Goal: Feedback & Contribution: Contribute content

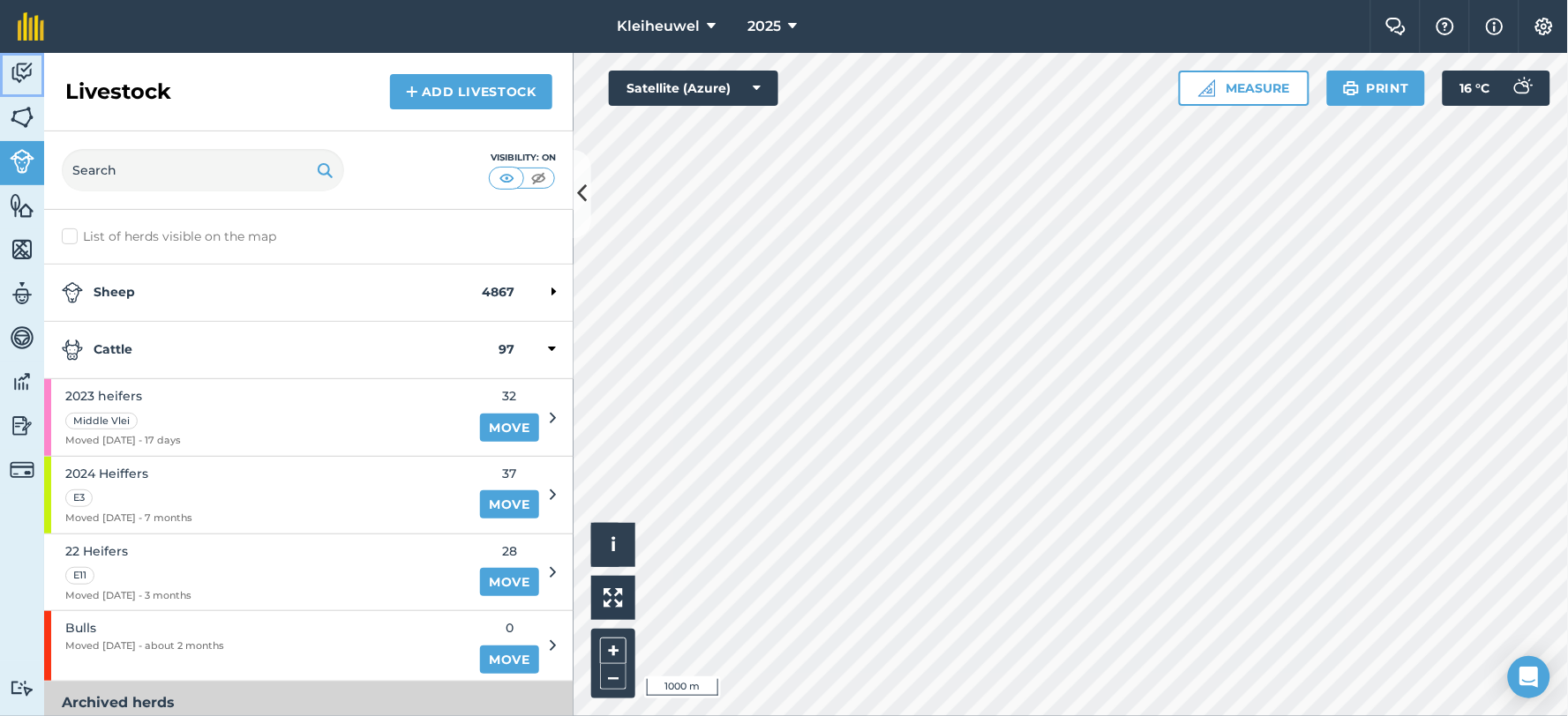
click at [19, 69] on img at bounding box center [22, 72] width 25 height 27
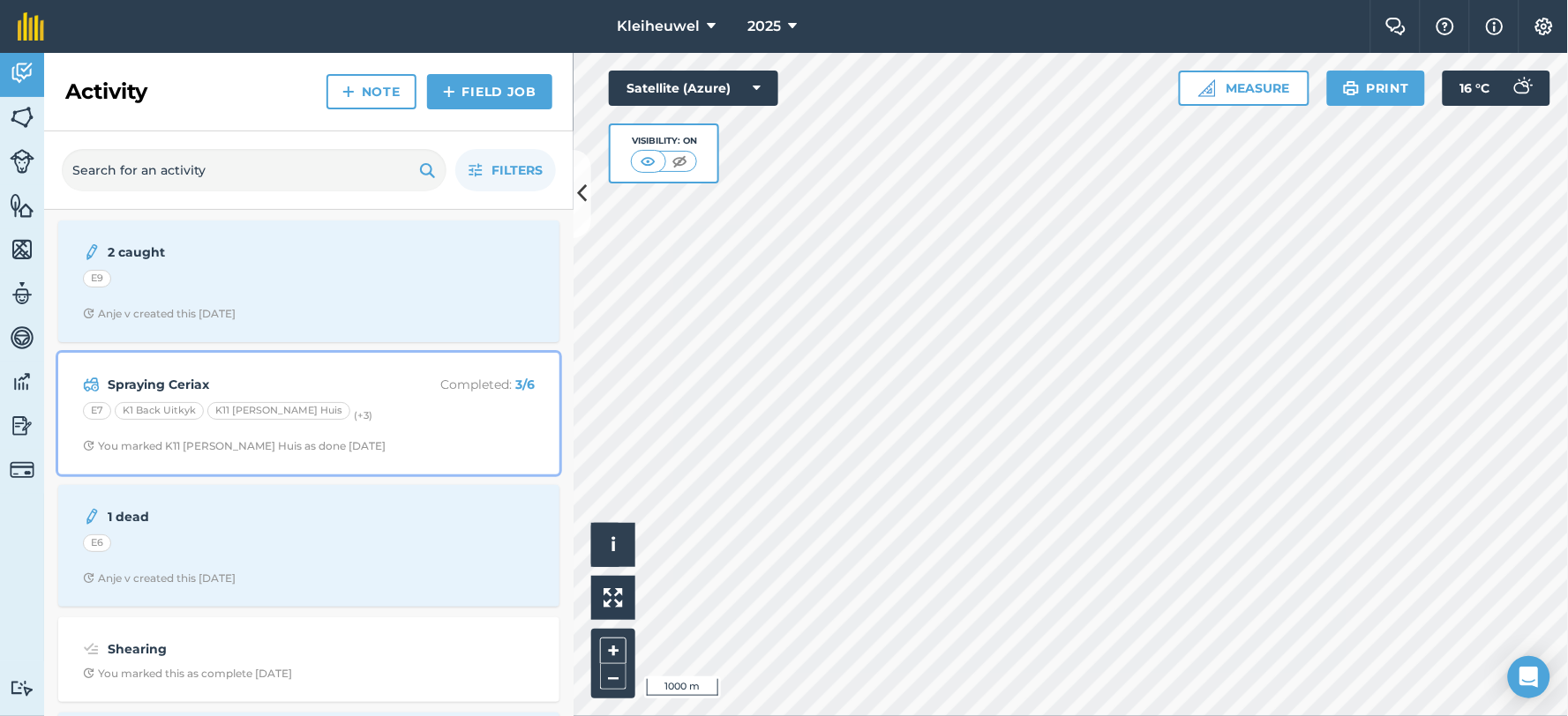
click at [178, 390] on strong "Spraying Ceriax" at bounding box center [247, 385] width 280 height 20
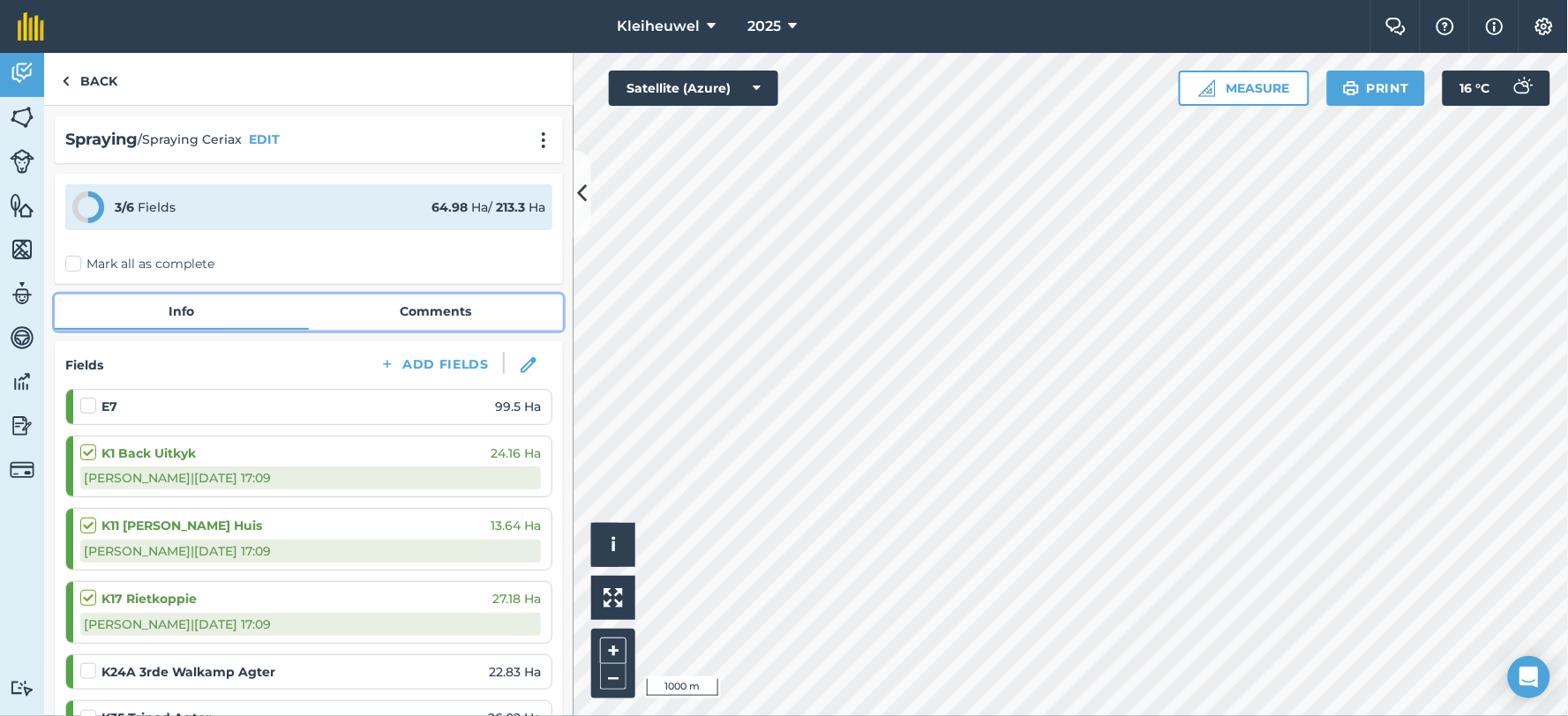
click at [441, 301] on link "Comments" at bounding box center [436, 312] width 254 height 34
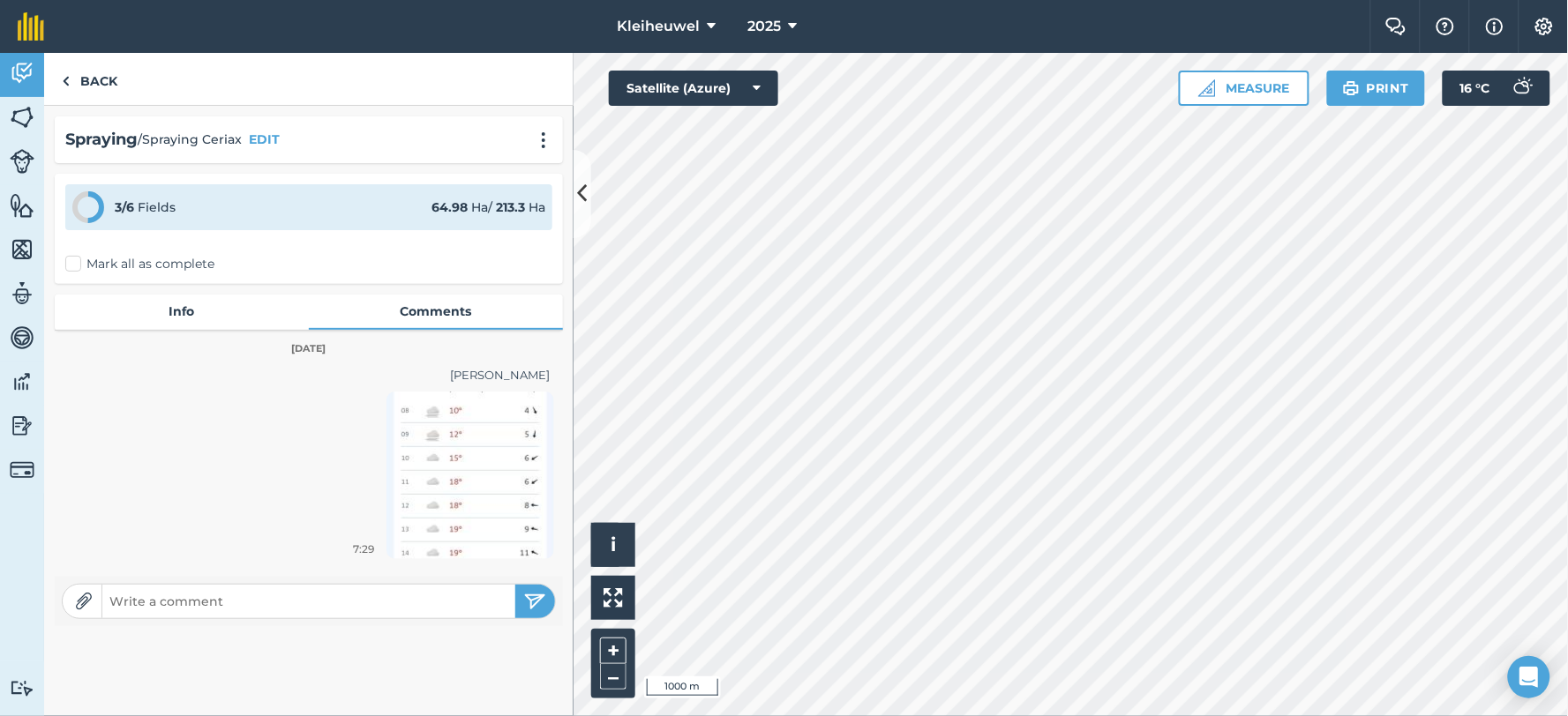
click at [78, 604] on img at bounding box center [84, 602] width 18 height 18
type input "C:\fakepath\Weather.jpg"
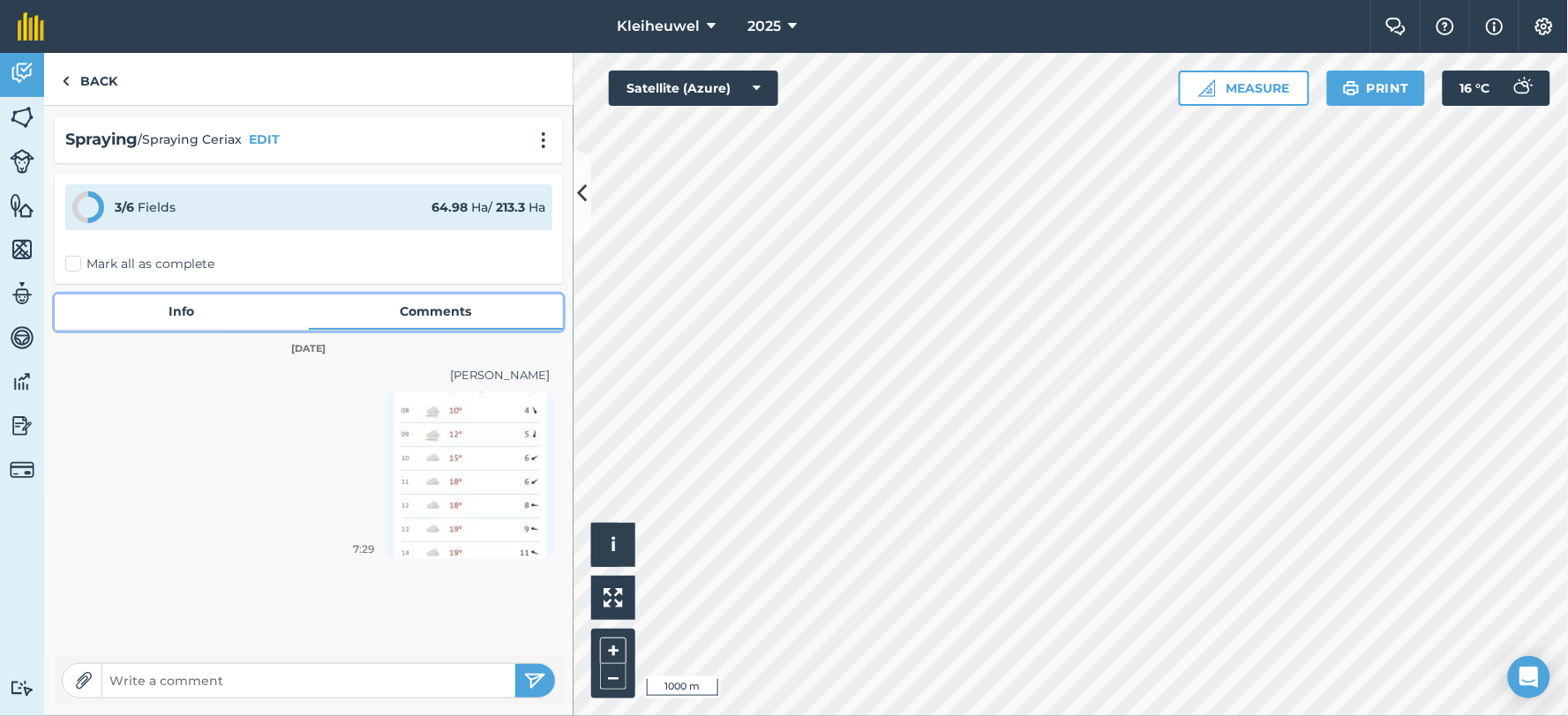
click at [177, 320] on link "Info" at bounding box center [182, 312] width 254 height 34
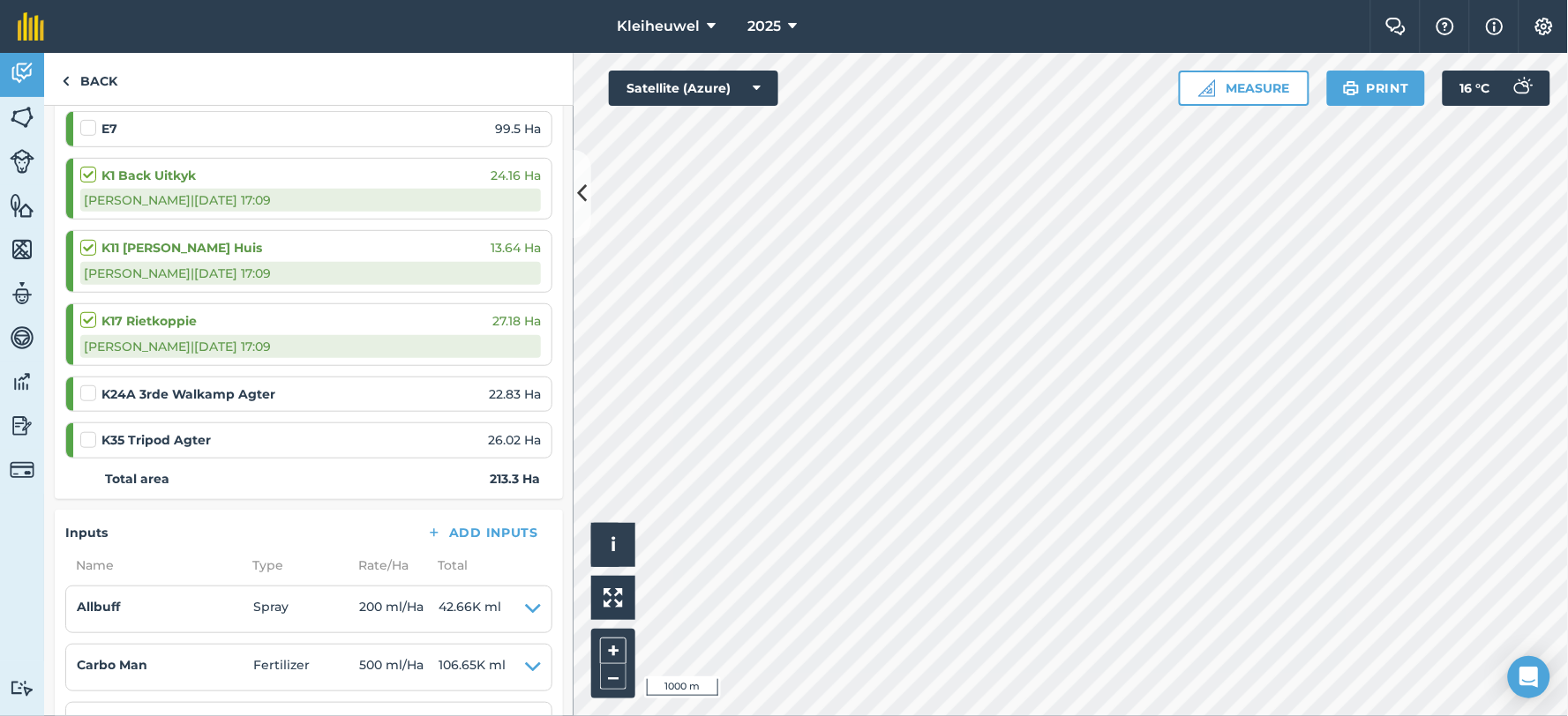
scroll to position [294, 0]
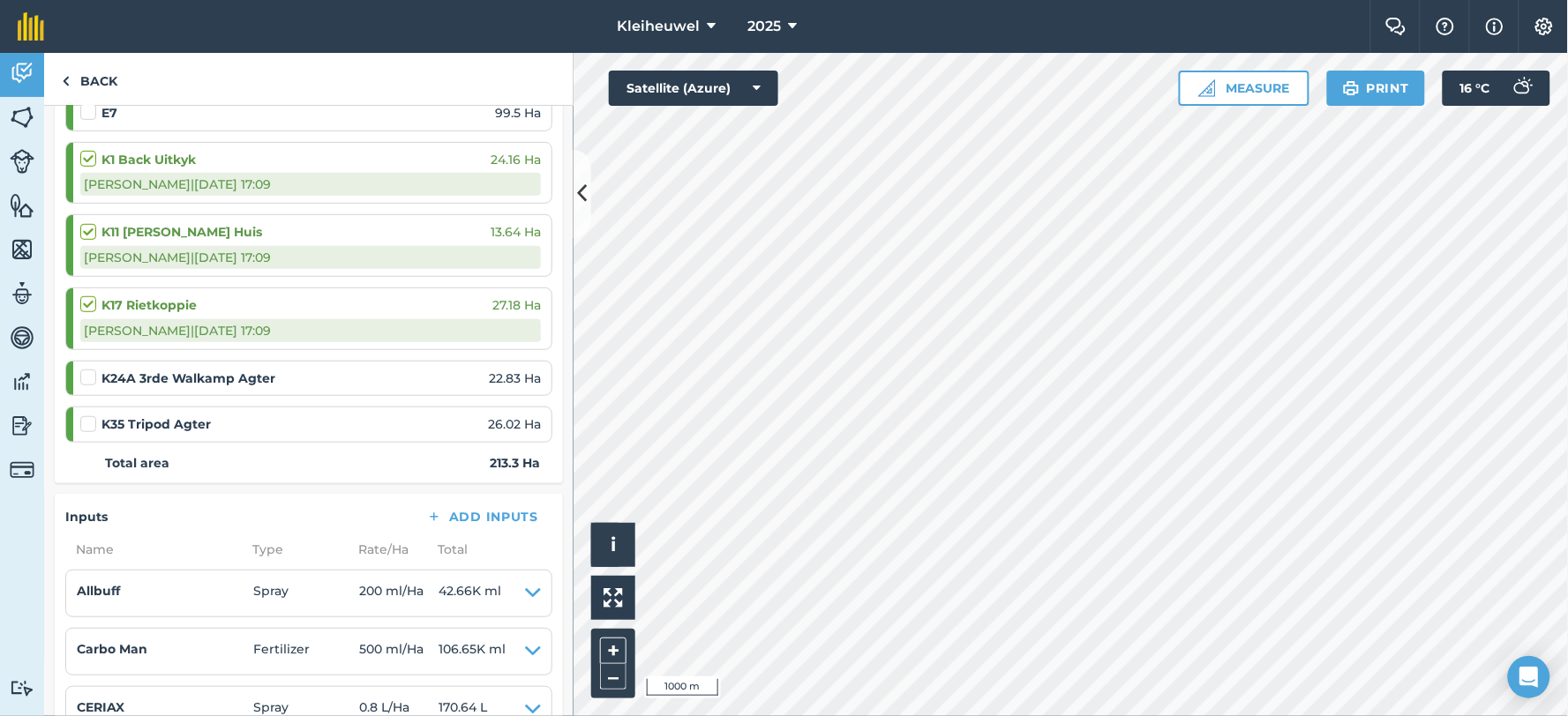
click at [85, 368] on label at bounding box center [90, 368] width 21 height 0
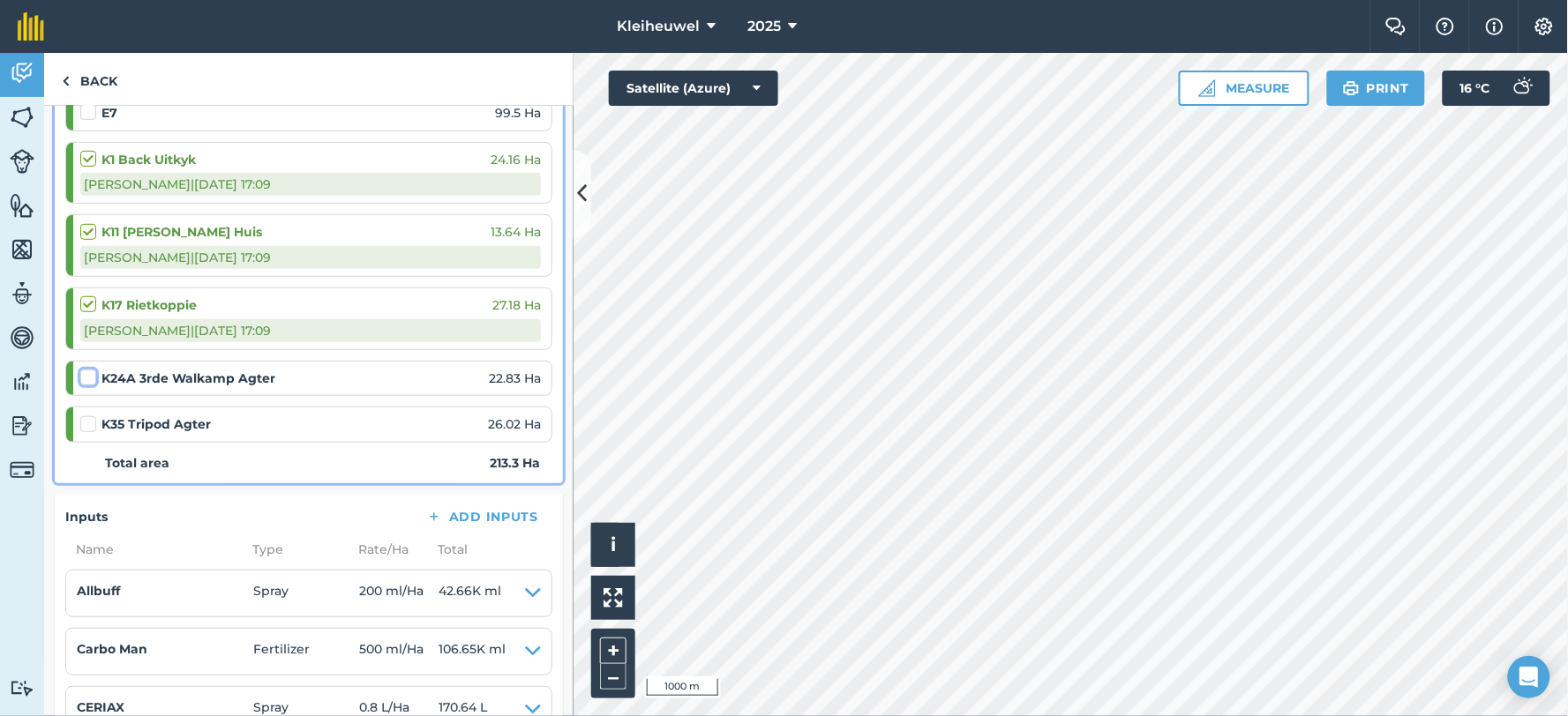
click at [85, 374] on input "checkbox" at bounding box center [86, 374] width 12 height 12
checkbox input "false"
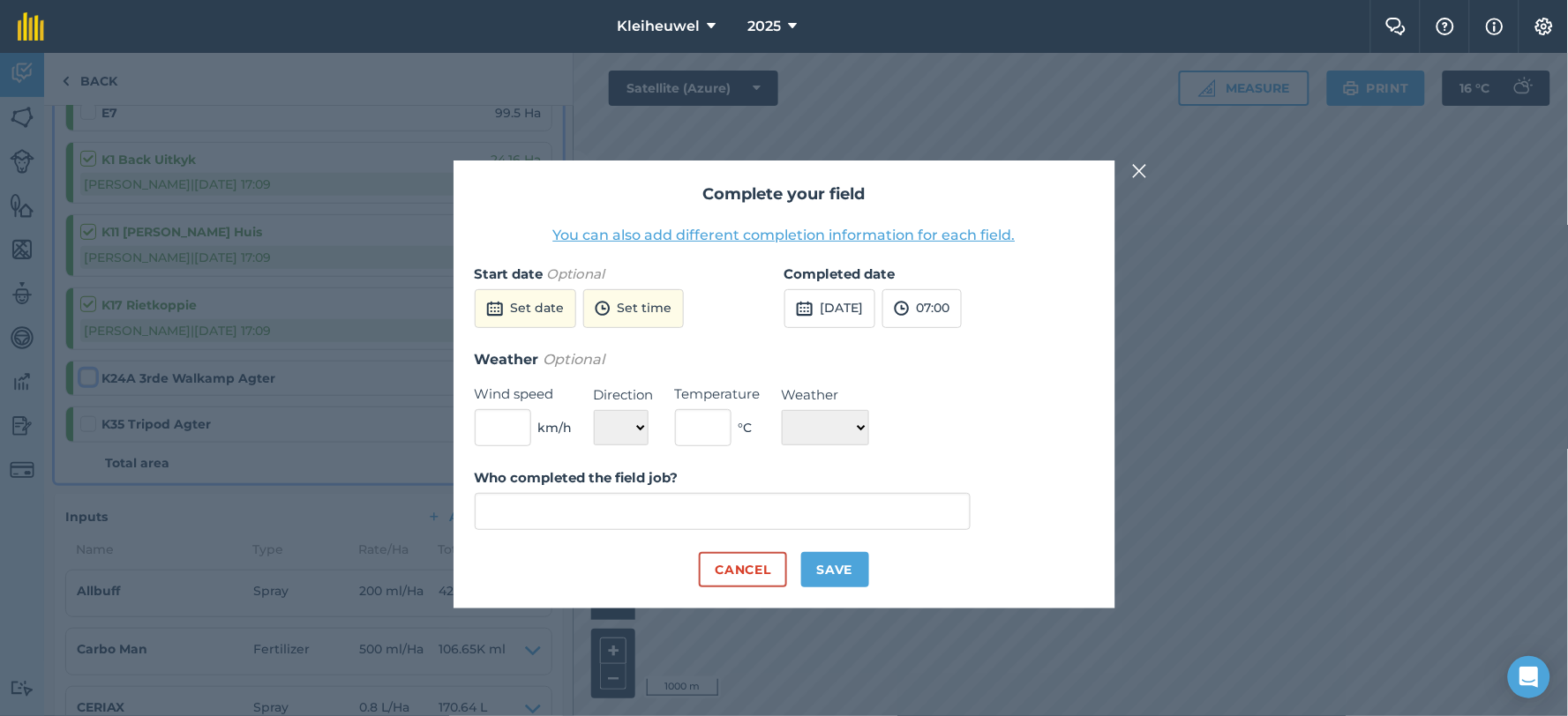
type input "[PERSON_NAME]"
click at [869, 310] on button "9th Sep 2025" at bounding box center [830, 308] width 90 height 39
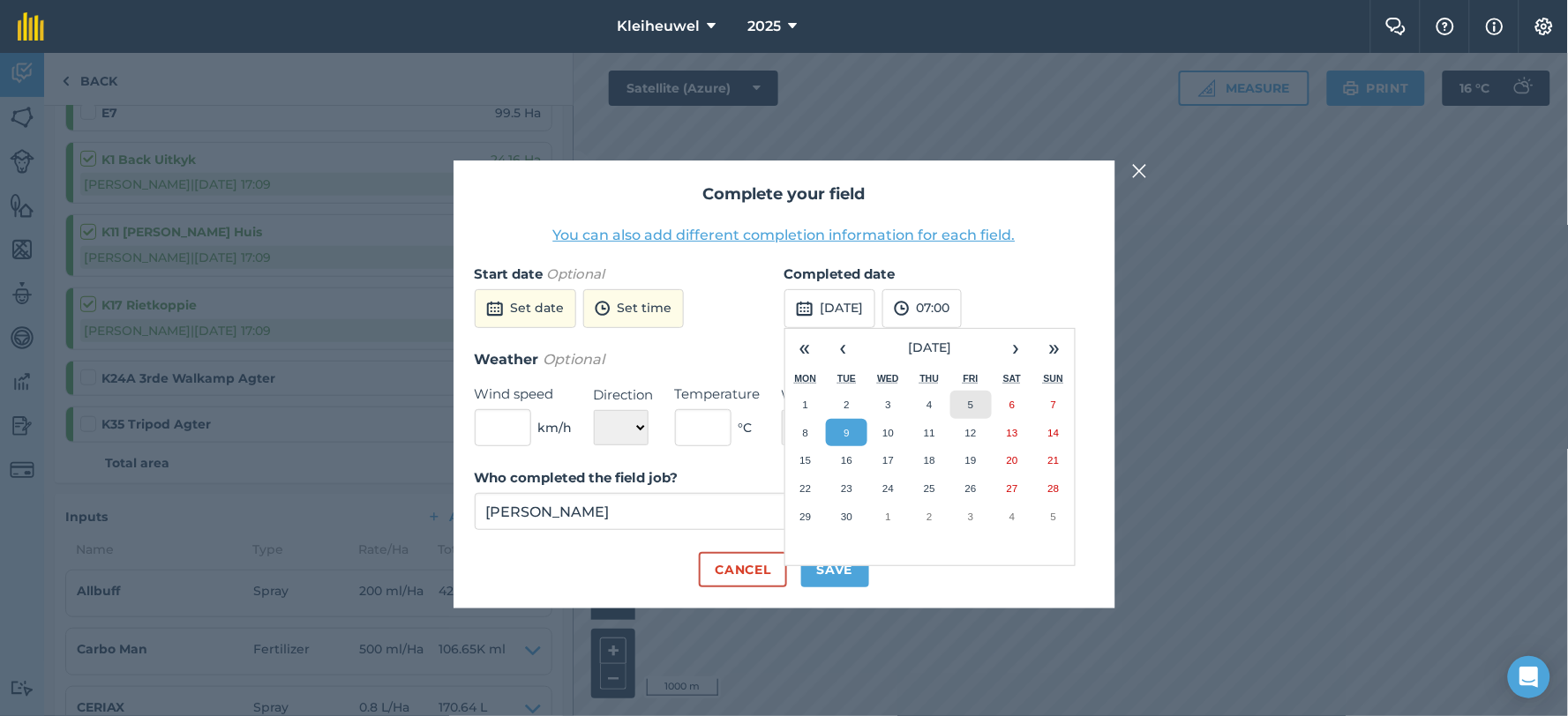
click at [975, 404] on button "5" at bounding box center [972, 404] width 42 height 28
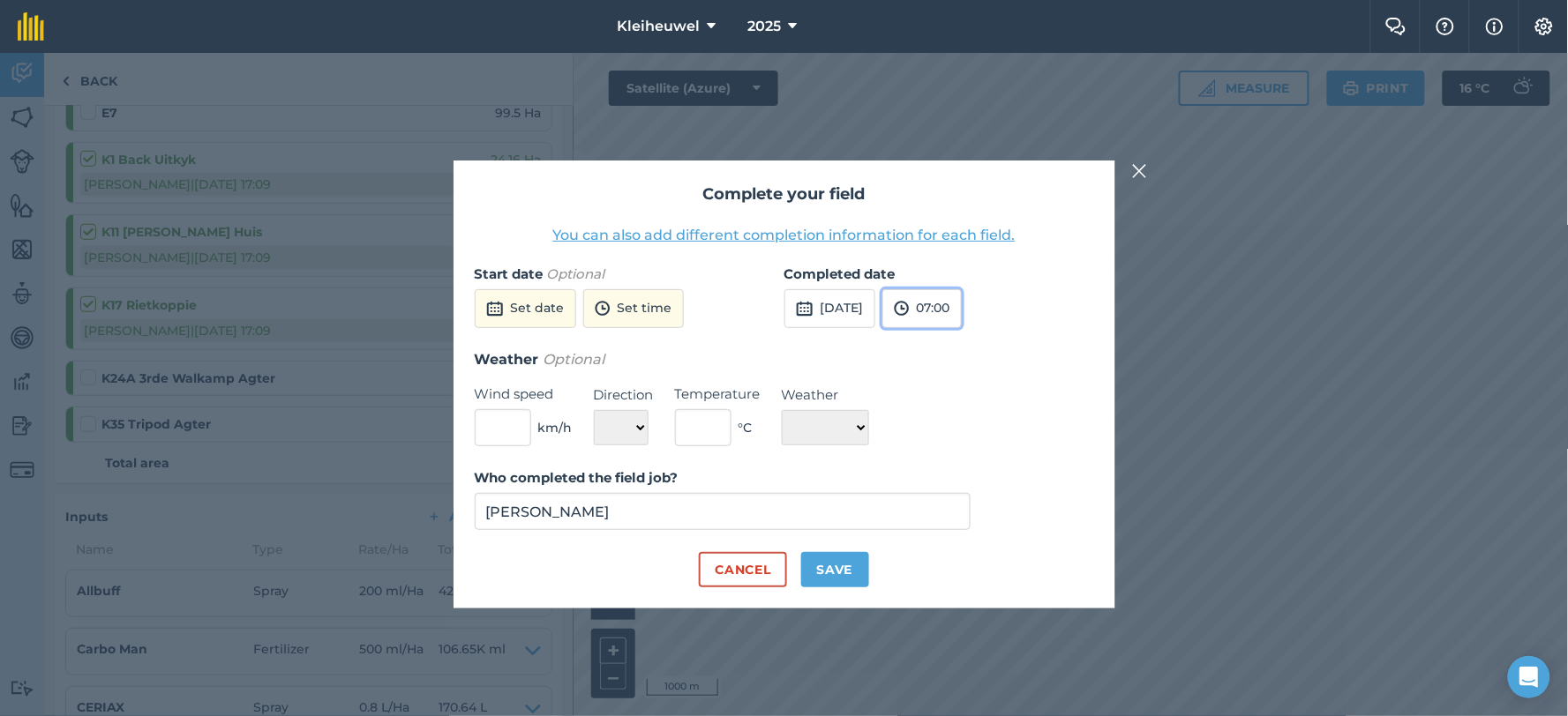
click at [962, 313] on button "07:00" at bounding box center [922, 308] width 79 height 39
click at [958, 473] on button "17:30" at bounding box center [924, 474] width 82 height 28
click at [831, 574] on button "Save" at bounding box center [836, 570] width 68 height 36
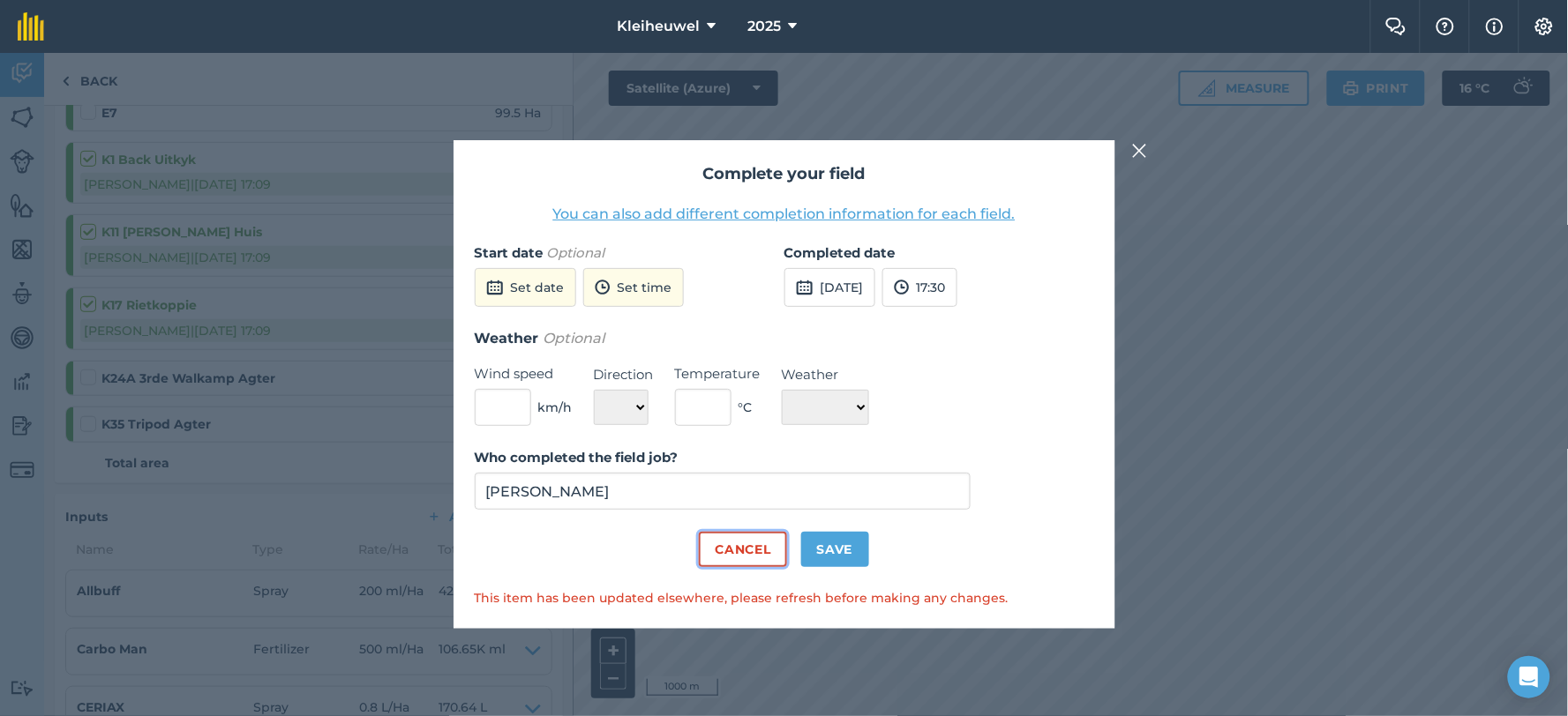
click at [742, 547] on button "Cancel" at bounding box center [743, 550] width 87 height 36
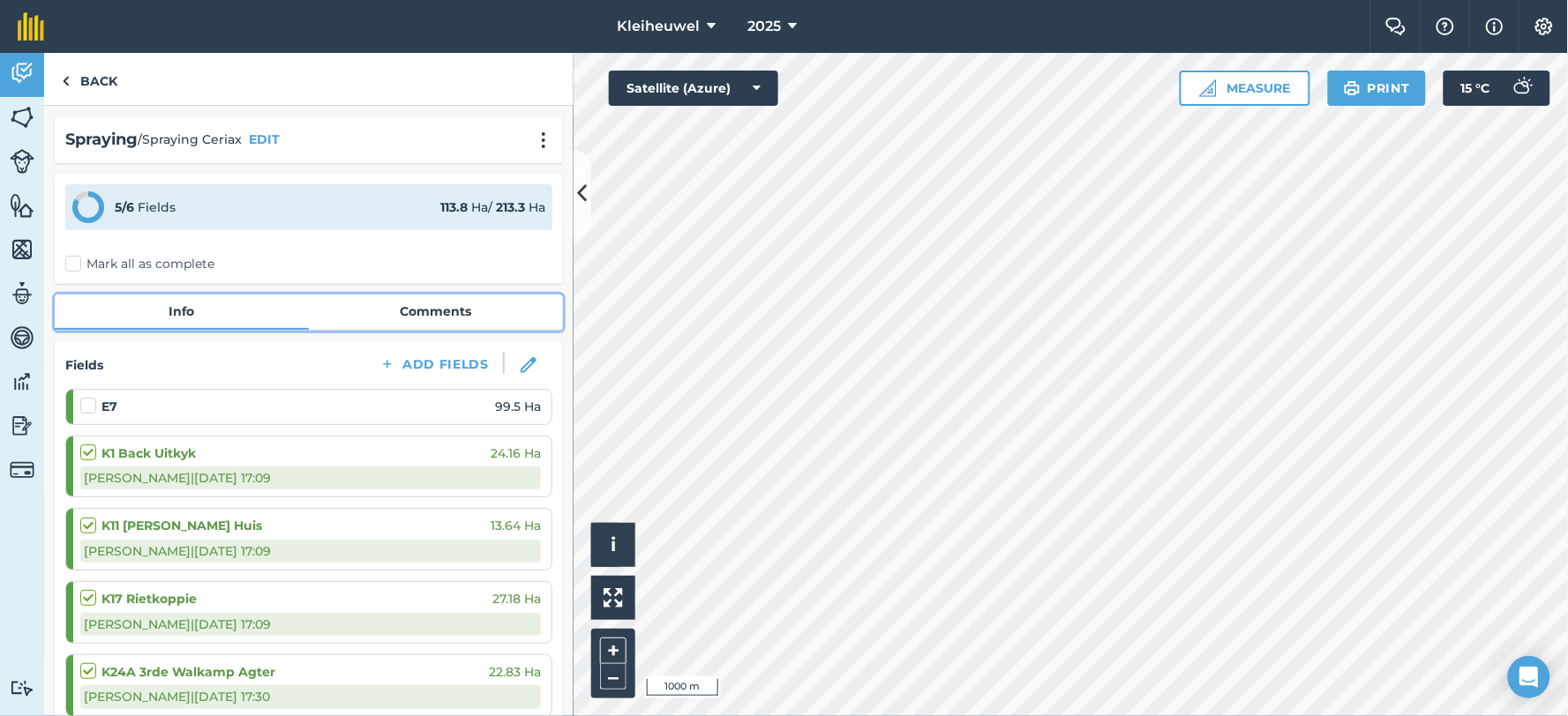
click at [389, 307] on link "Comments" at bounding box center [436, 312] width 254 height 34
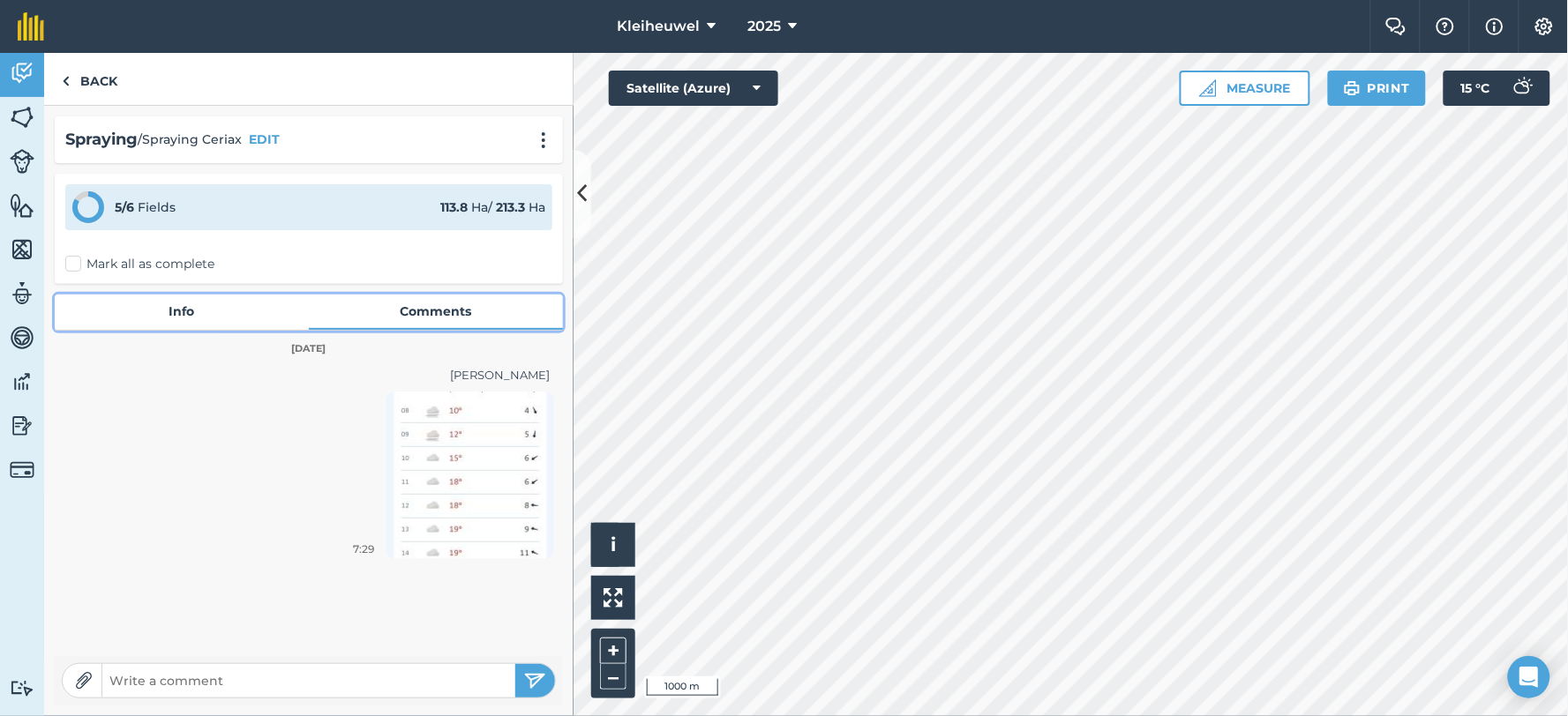
click at [162, 320] on link "Info" at bounding box center [182, 312] width 254 height 34
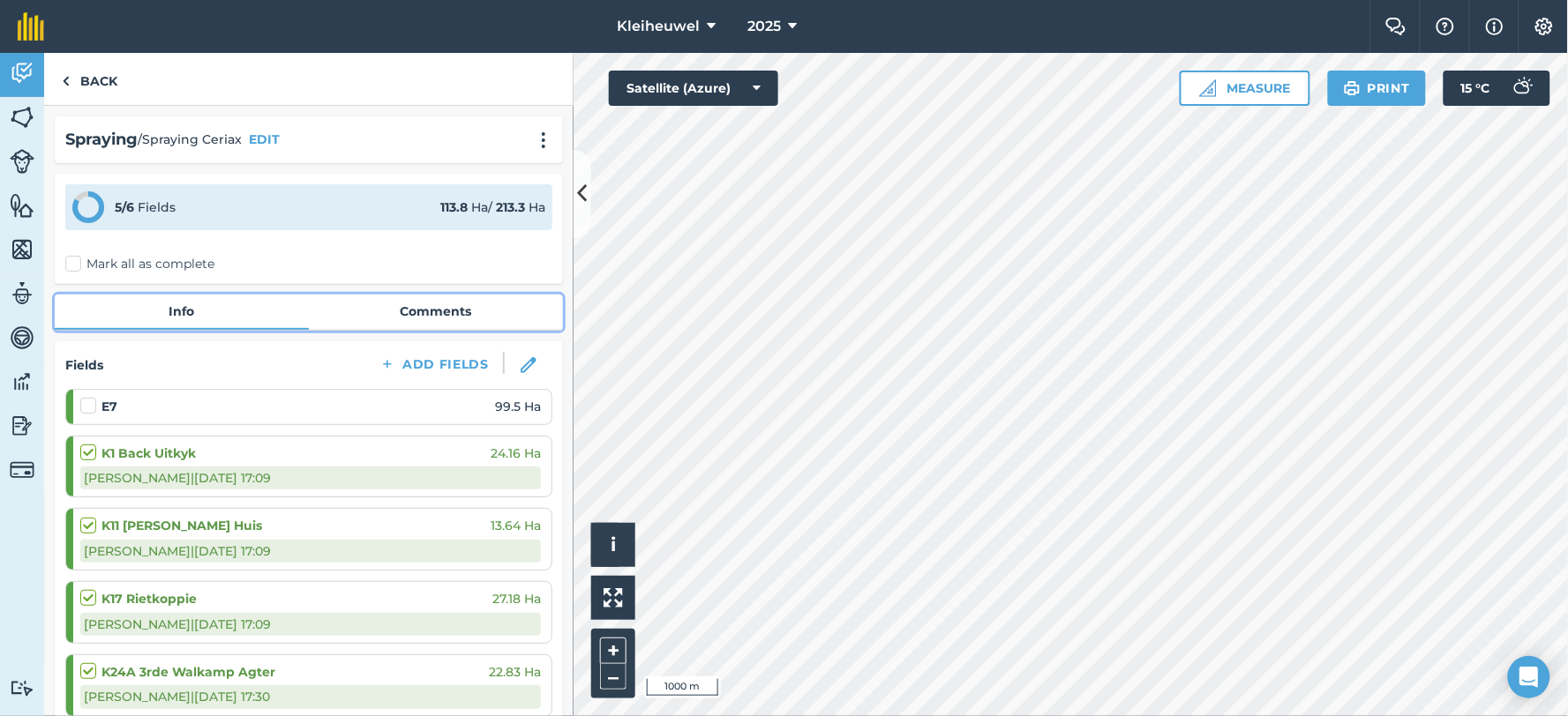
click at [447, 311] on link "Comments" at bounding box center [436, 312] width 254 height 34
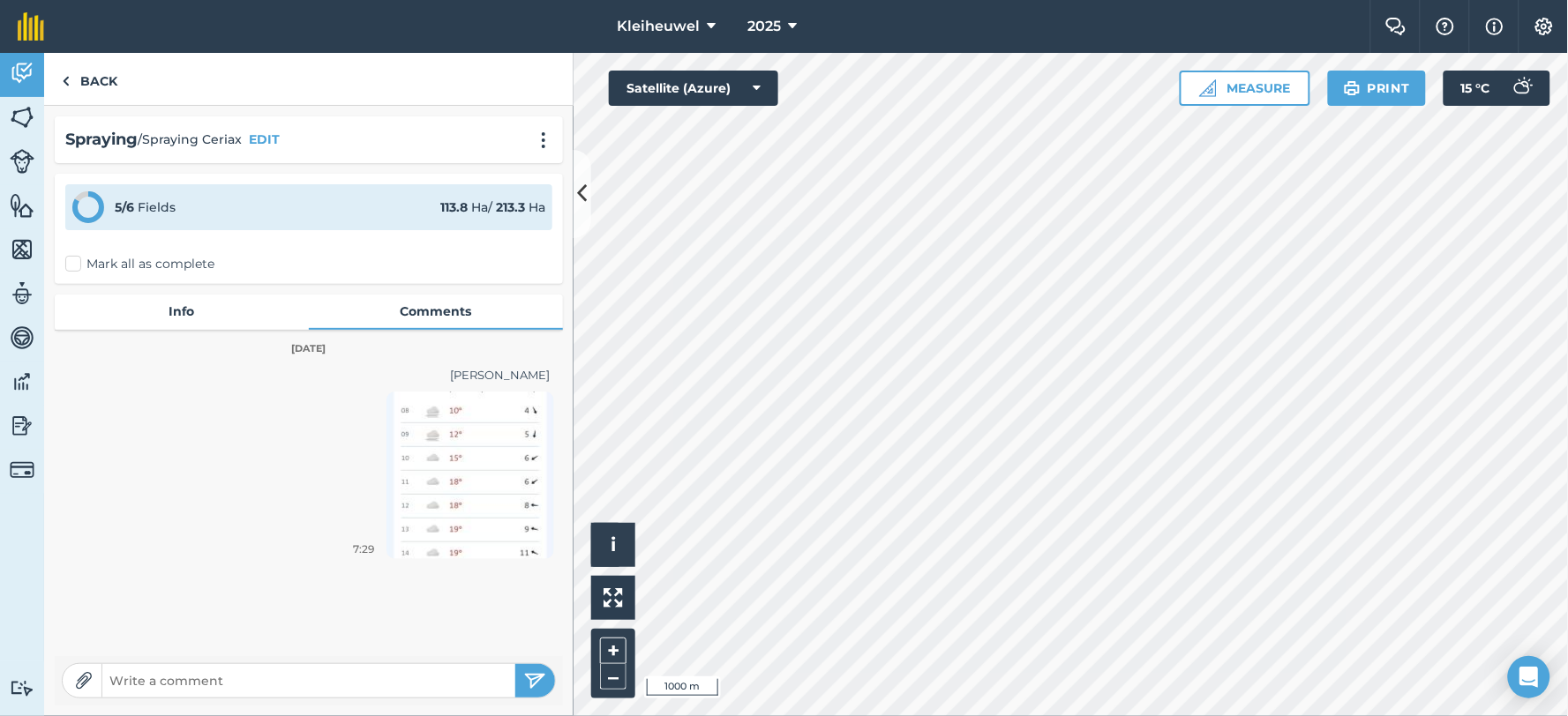
click at [84, 683] on img at bounding box center [84, 681] width 18 height 18
type input "C:\fakepath\Weather.jpg"
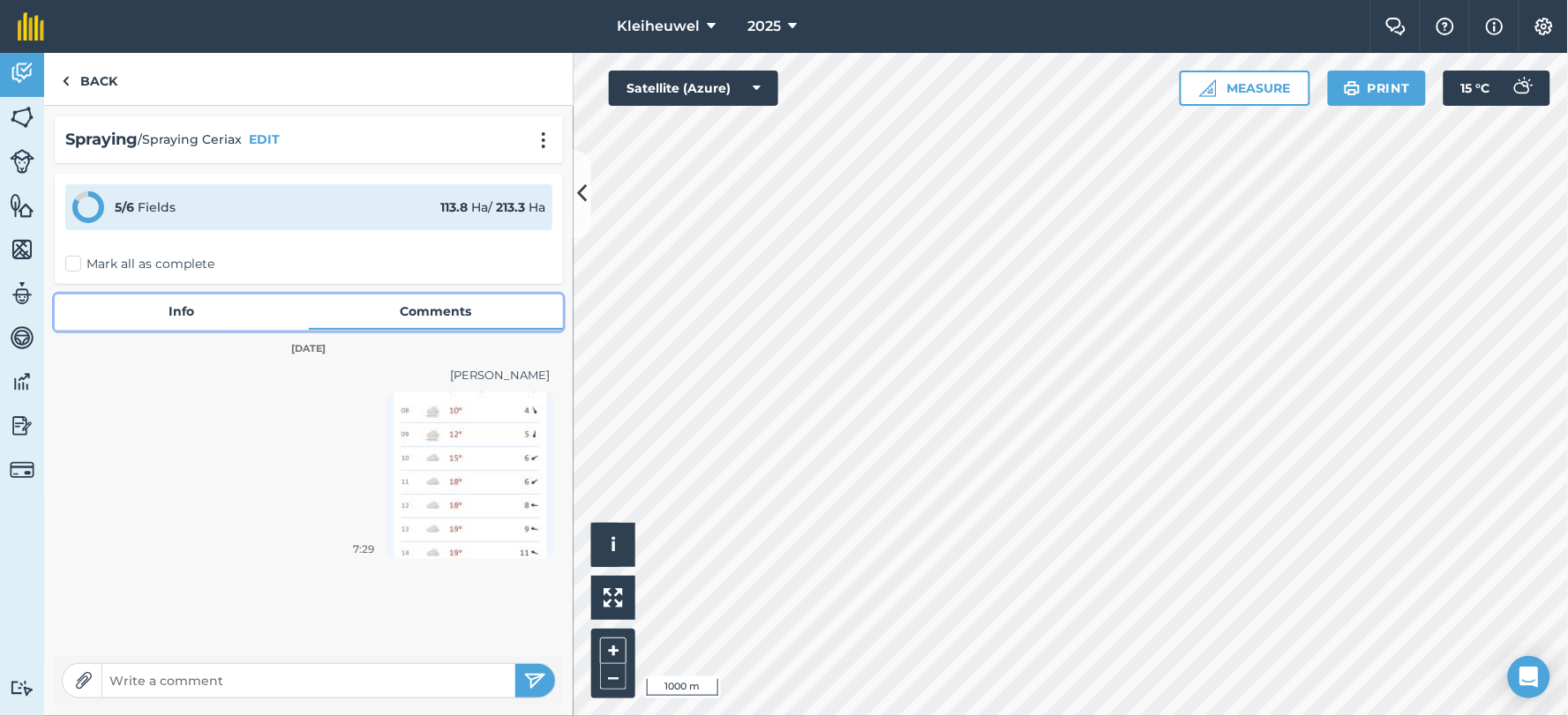
click at [153, 305] on link "Info" at bounding box center [182, 312] width 254 height 34
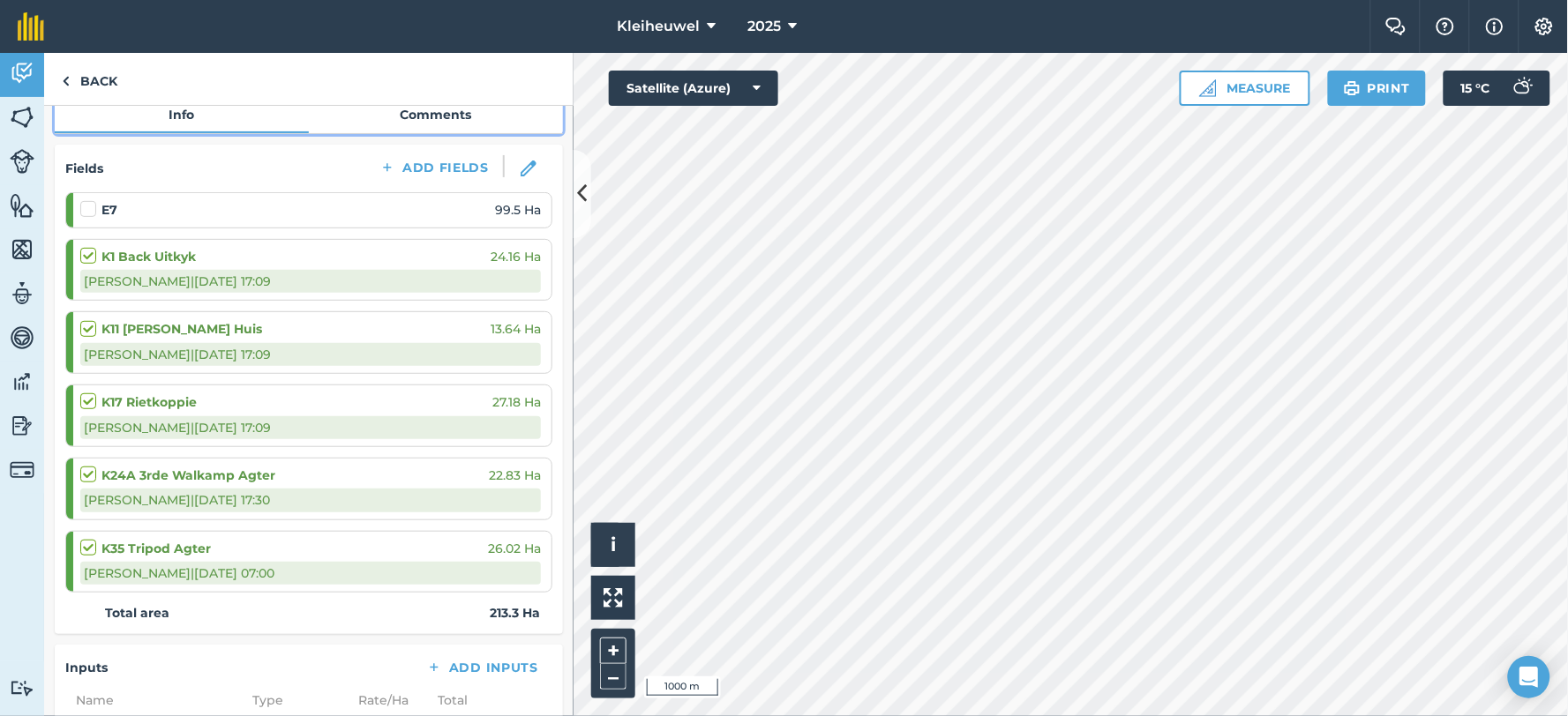
scroll to position [174, 0]
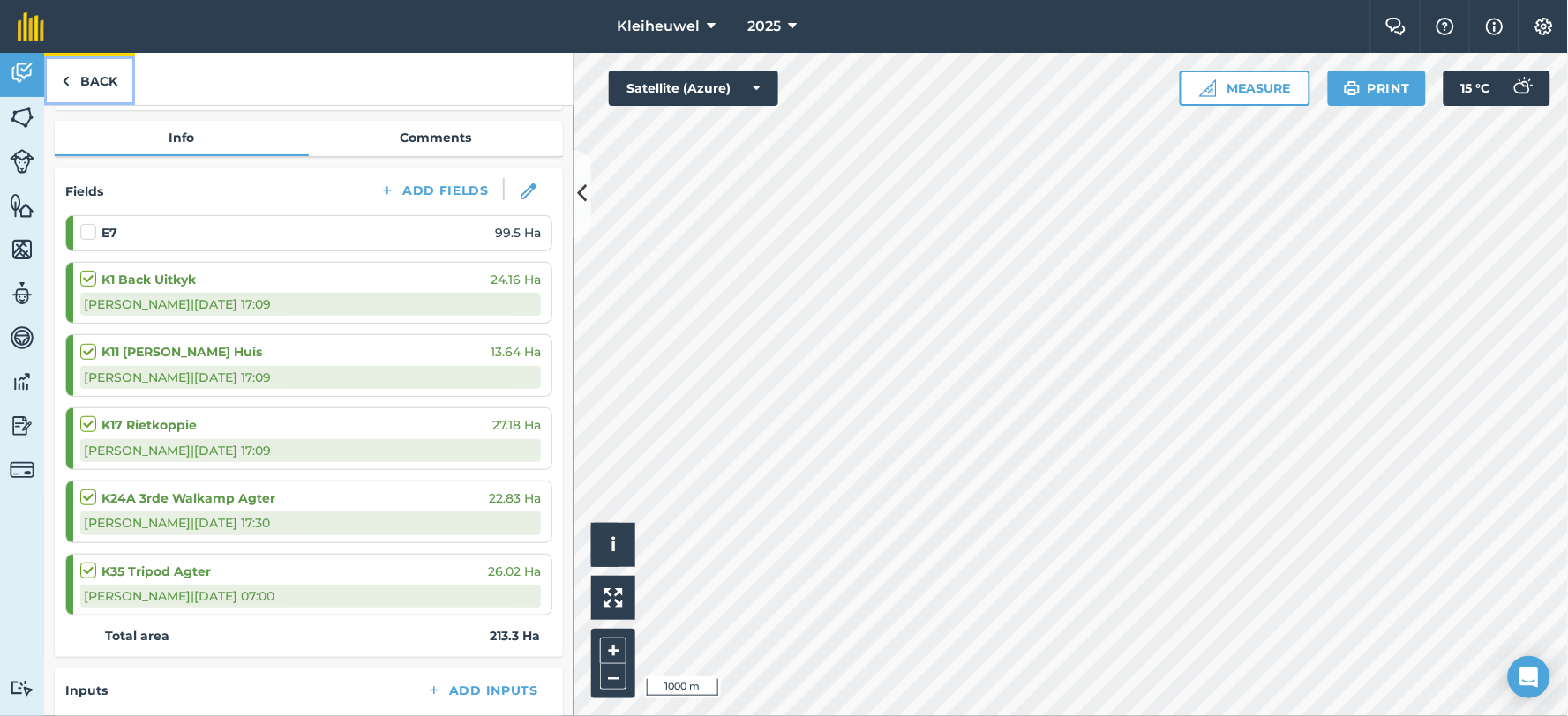
click at [73, 82] on link "Back" at bounding box center [88, 78] width 90 height 52
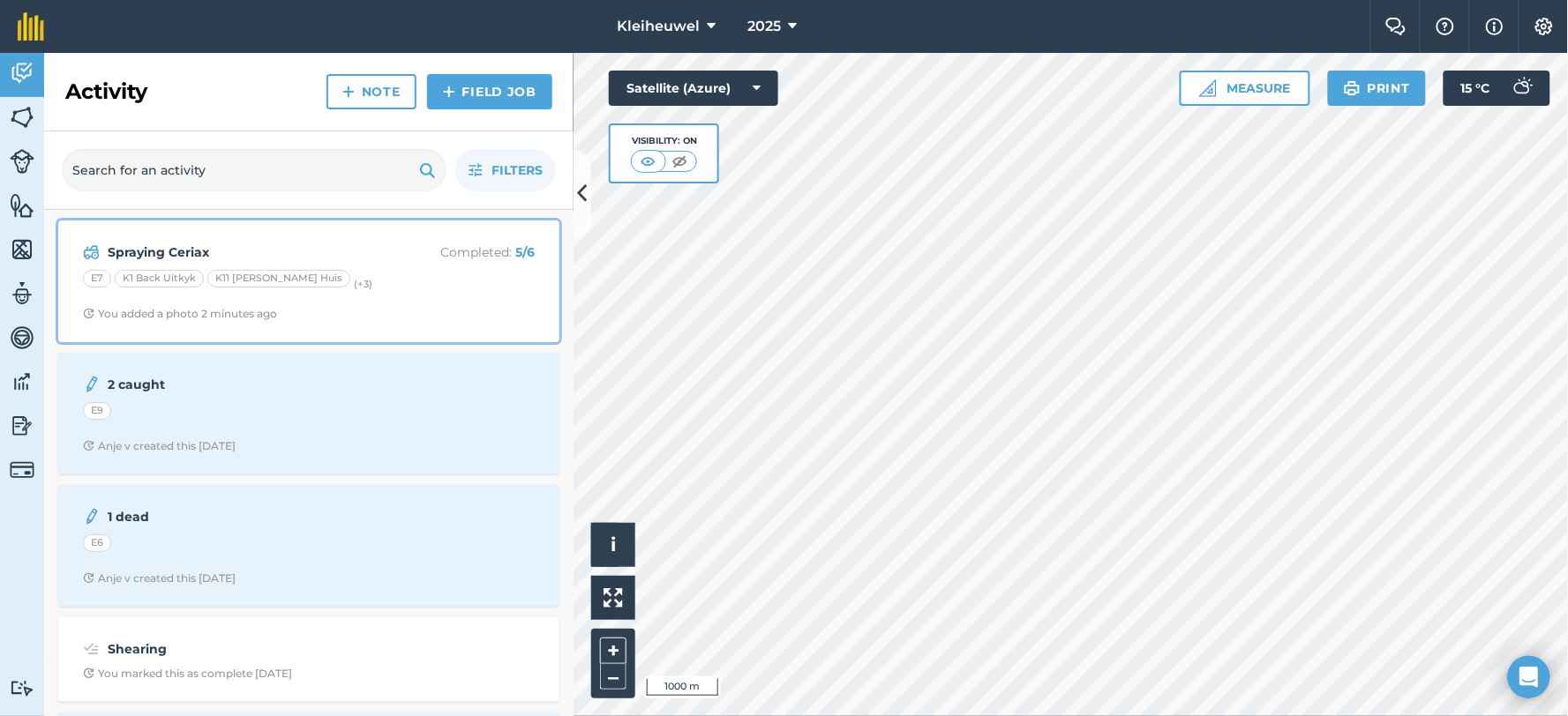
click at [196, 282] on div "K1 Back Uitkyk" at bounding box center [159, 279] width 89 height 18
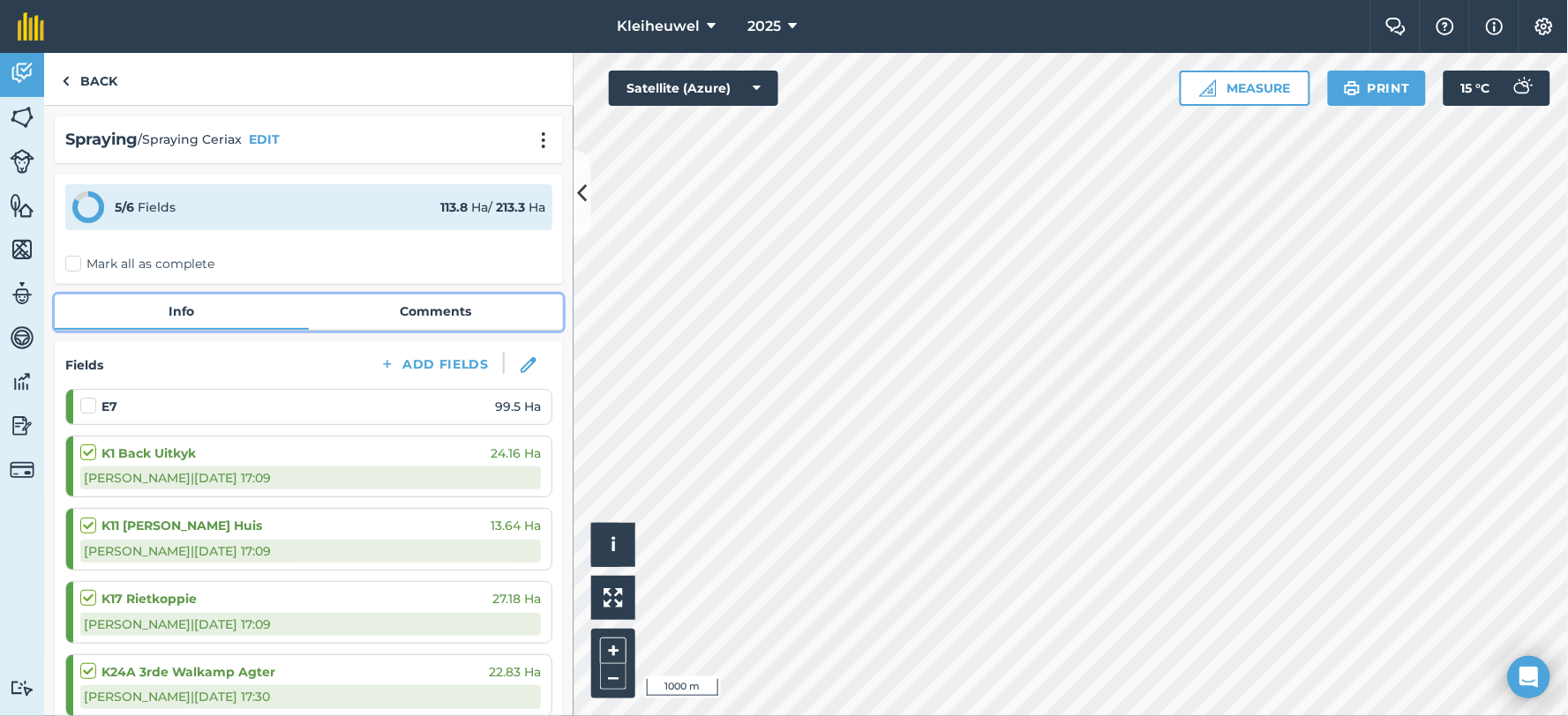
drag, startPoint x: 404, startPoint y: 295, endPoint x: 416, endPoint y: 294, distance: 12.0
click at [406, 295] on link "Comments" at bounding box center [436, 312] width 254 height 34
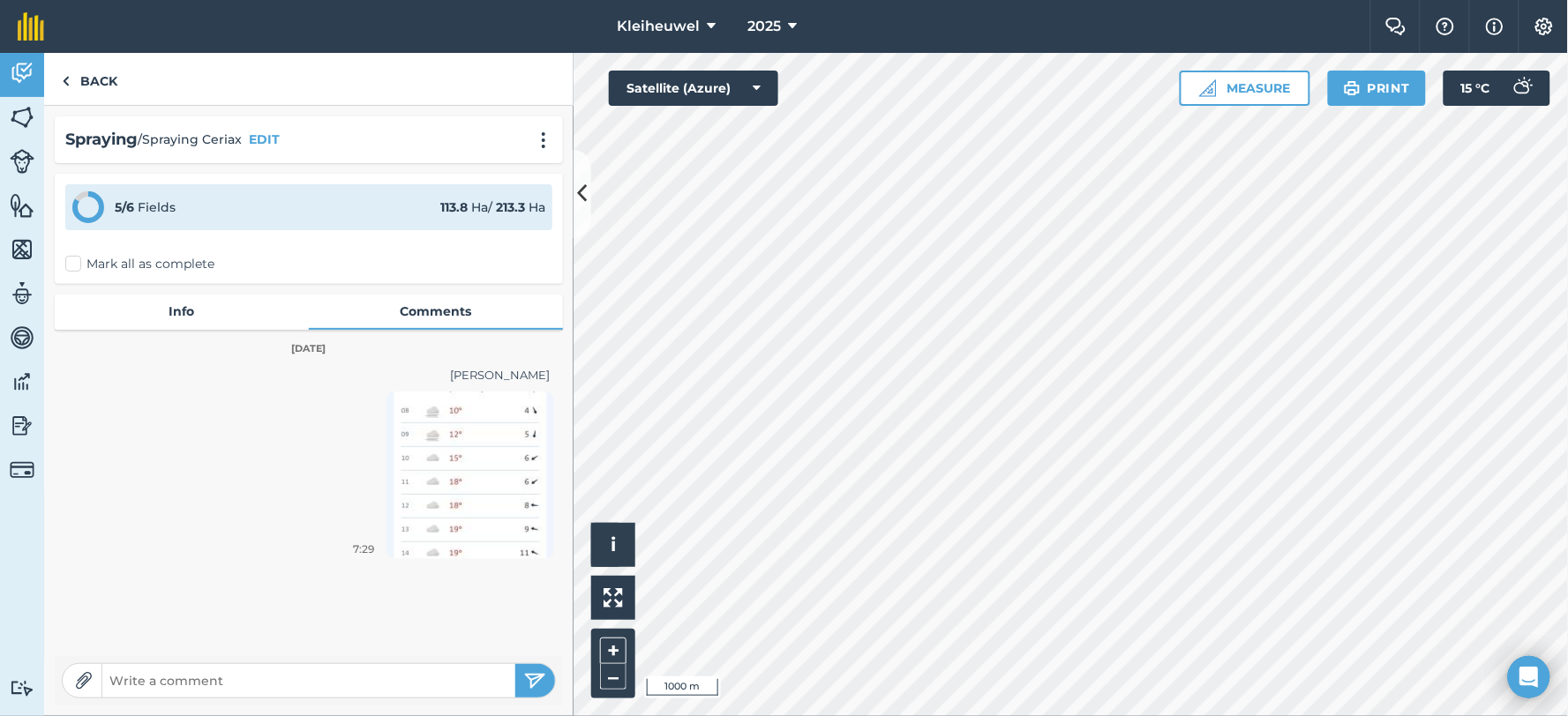
click at [356, 679] on input "text" at bounding box center [309, 680] width 413 height 25
click at [83, 681] on img at bounding box center [84, 681] width 18 height 18
type input "C:\fakepath\Weather.jpg"
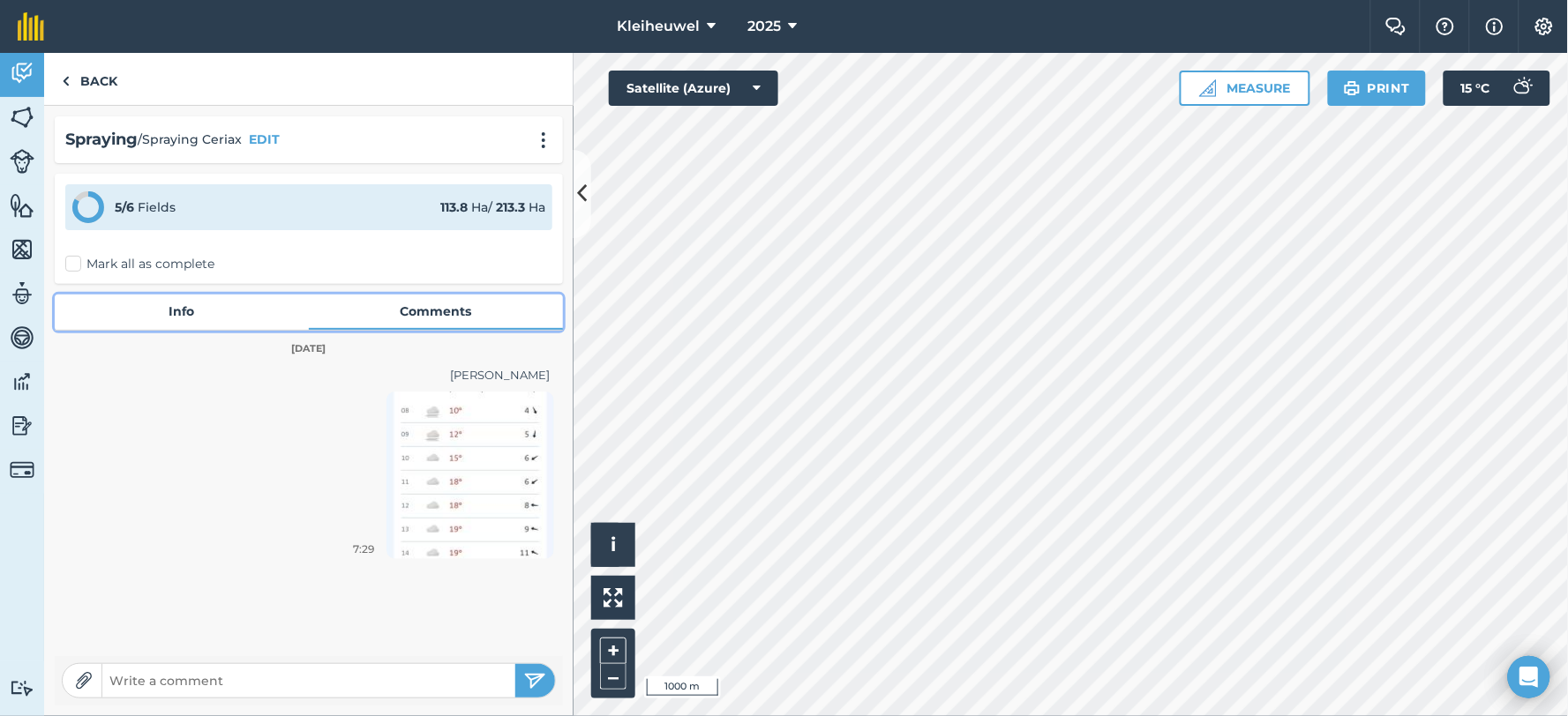
click at [168, 312] on link "Info" at bounding box center [182, 312] width 254 height 34
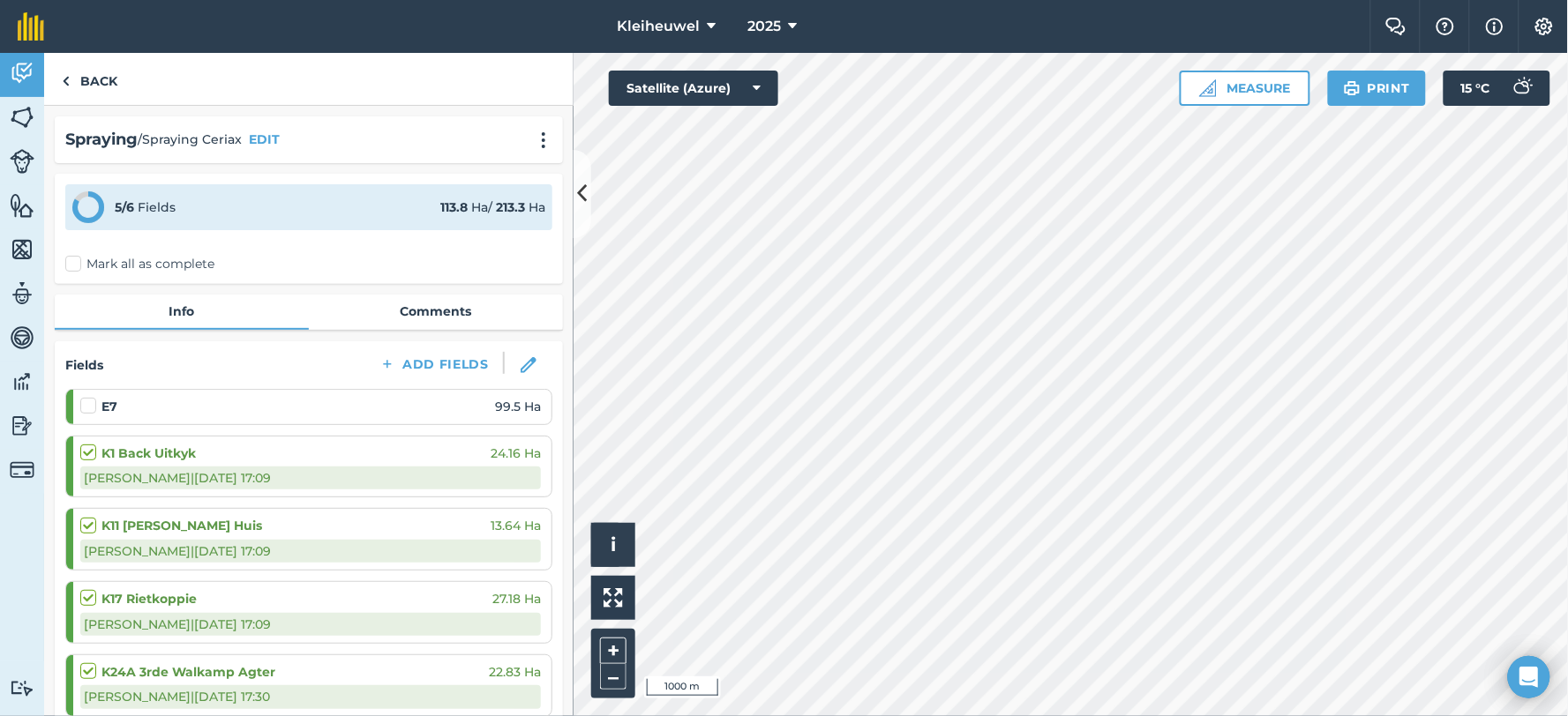
drag, startPoint x: 95, startPoint y: 29, endPoint x: 98, endPoint y: -33, distance: 62.1
click at [98, 0] on html "Kleiheuwel 2025 Farm Chat Help Info Settings Kleiheuwel - 2025 Reproduced with …" at bounding box center [784, 358] width 1568 height 716
